Goal: Transaction & Acquisition: Download file/media

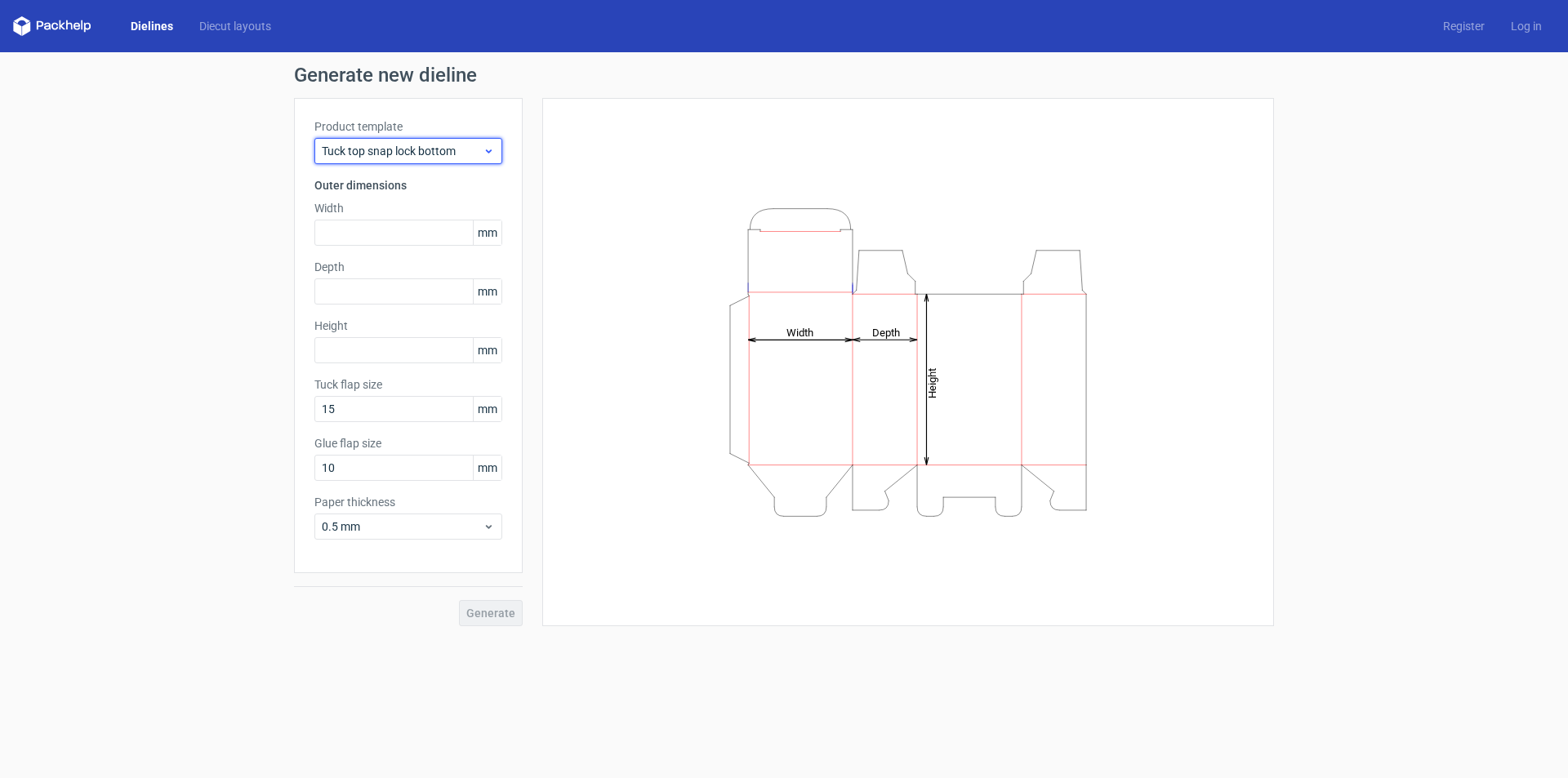
click at [420, 146] on span "Tuck top snap lock bottom" at bounding box center [402, 151] width 161 height 16
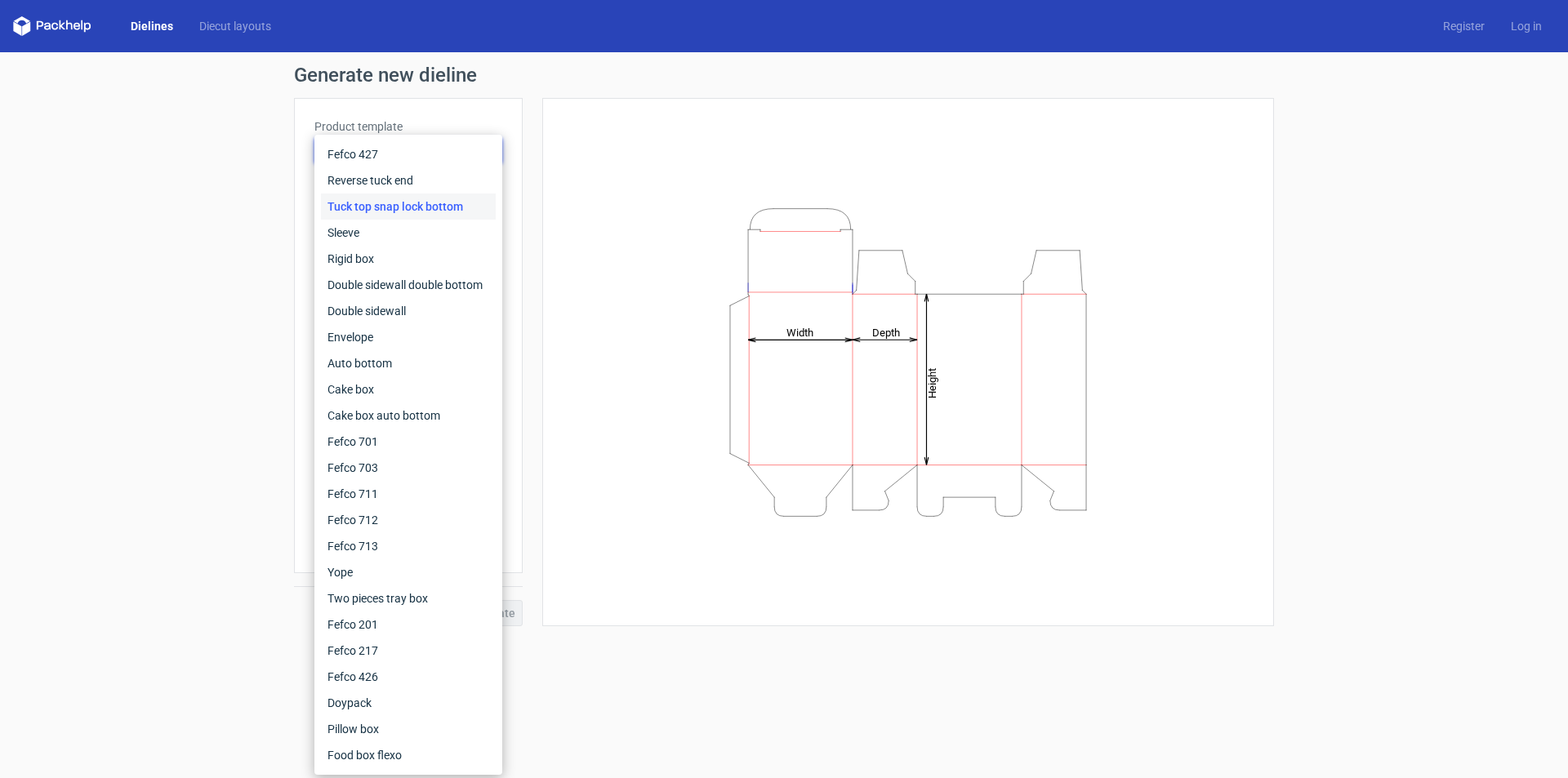
click at [184, 189] on div "Generate new dieline Product template Tuck top snap lock bottom Outer dimension…" at bounding box center [784, 345] width 1568 height 587
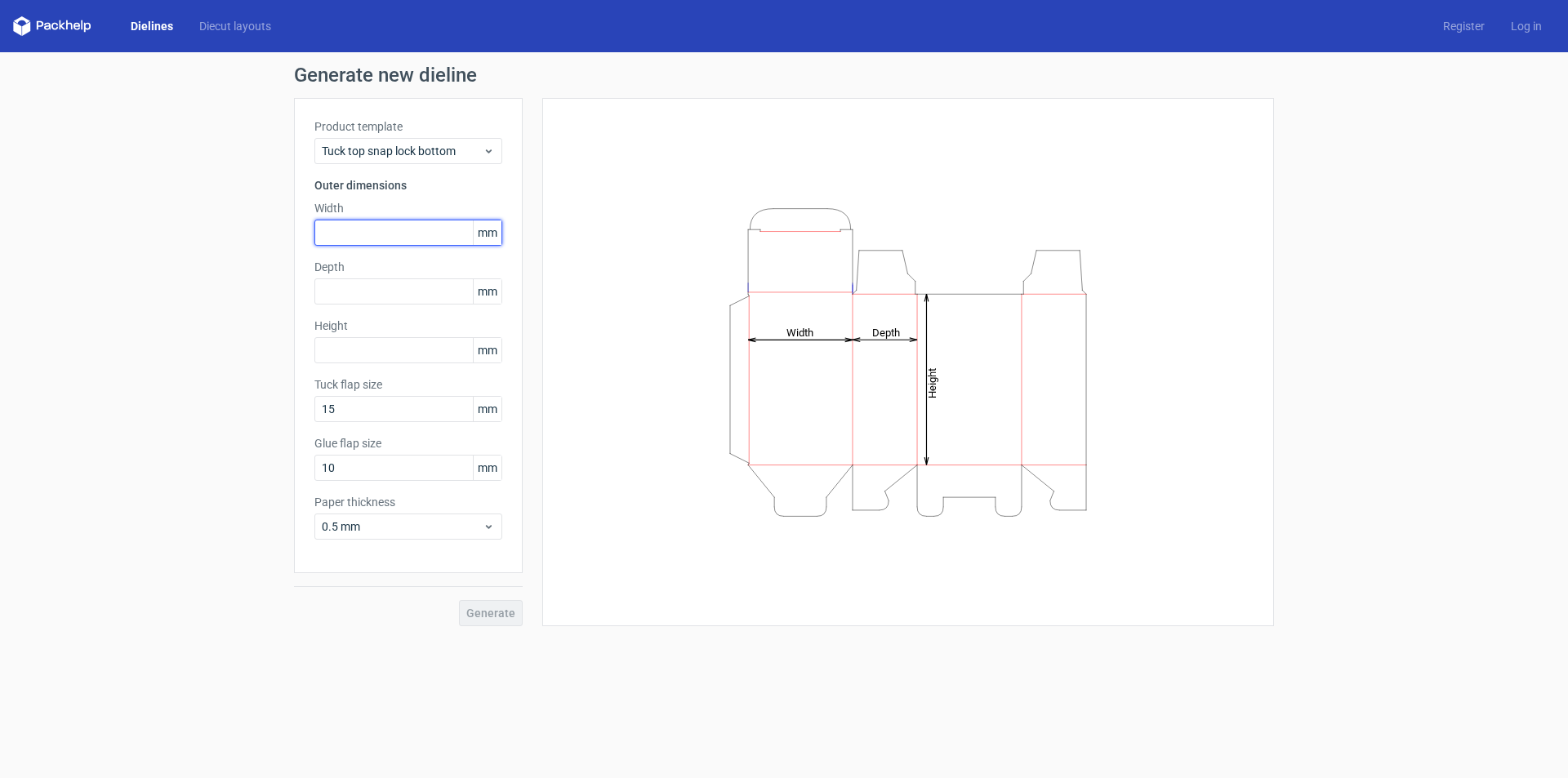
click at [373, 225] on input "text" at bounding box center [408, 233] width 188 height 27
type input "170"
type input "135"
click at [487, 619] on button "Generate" at bounding box center [491, 613] width 64 height 27
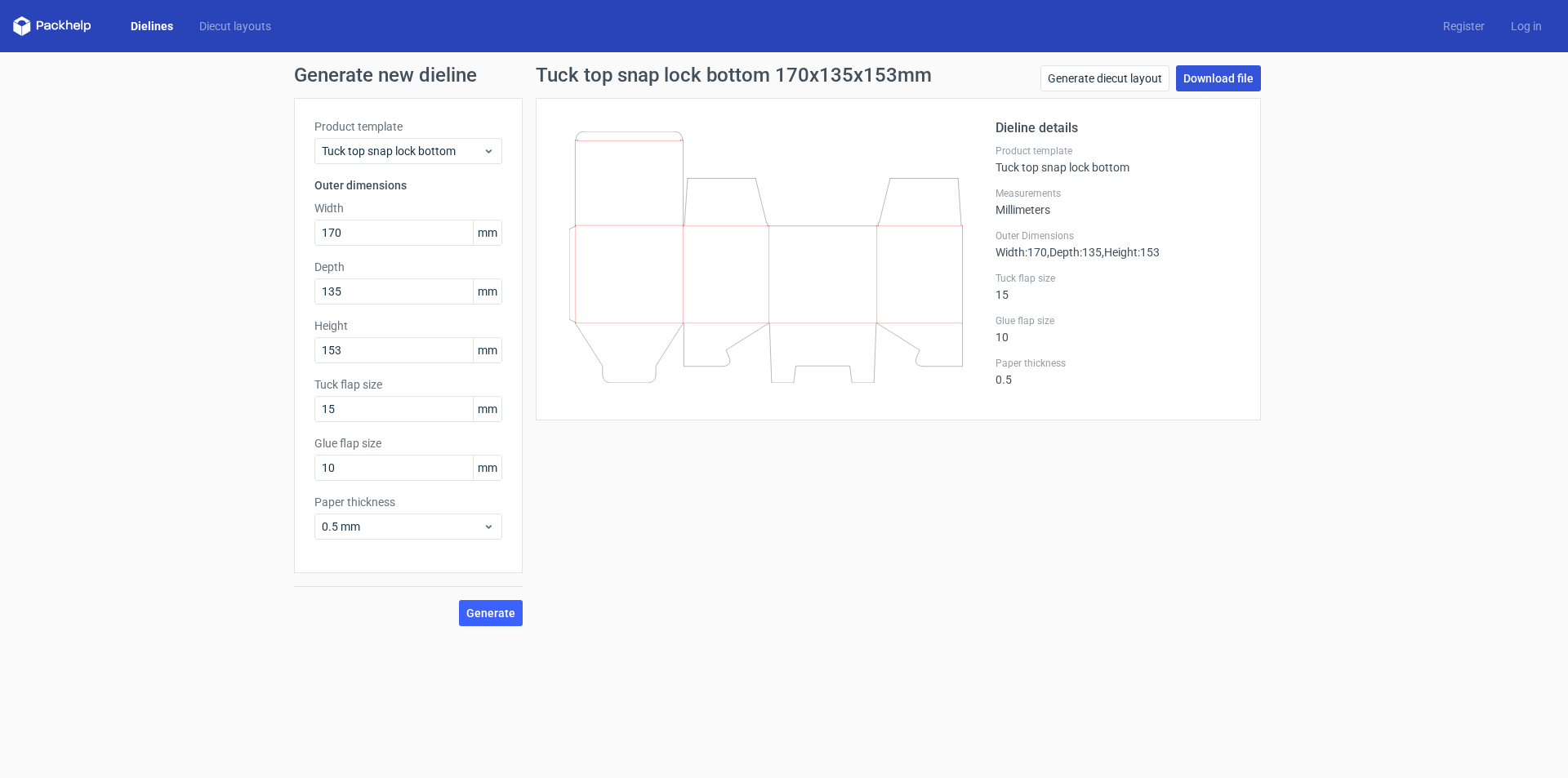
click at [1219, 83] on link "Download file" at bounding box center [1218, 78] width 85 height 27
click at [357, 349] on input "153" at bounding box center [408, 350] width 188 height 27
type input "153"
